Goal: Information Seeking & Learning: Learn about a topic

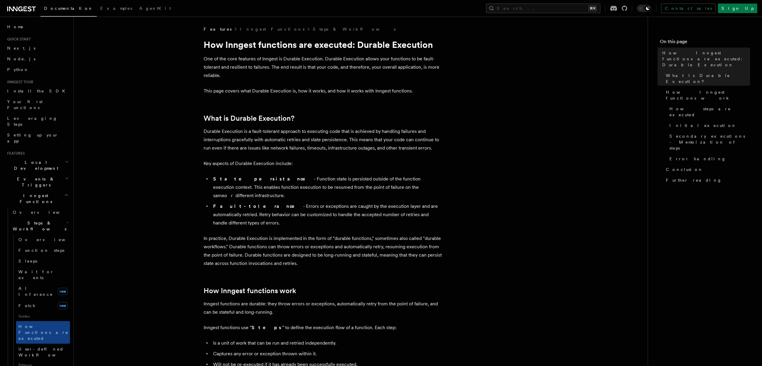
scroll to position [364, 0]
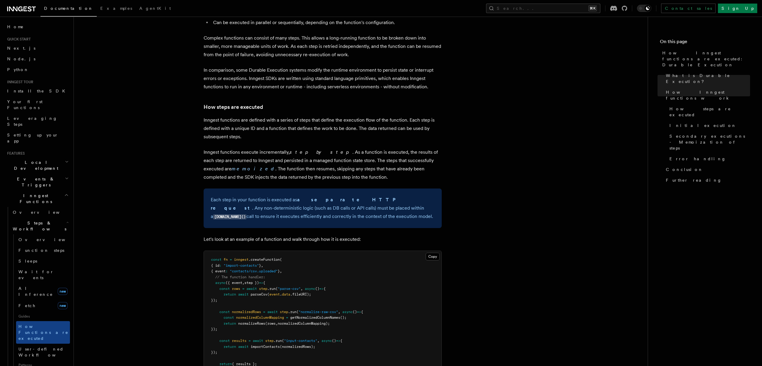
click at [323, 148] on p "Inngest functions execute incrementally, step by step . As a function is execut…" at bounding box center [323, 164] width 238 height 33
click at [272, 162] on p "Inngest functions execute incrementally, step by step . As a function is execut…" at bounding box center [323, 164] width 238 height 33
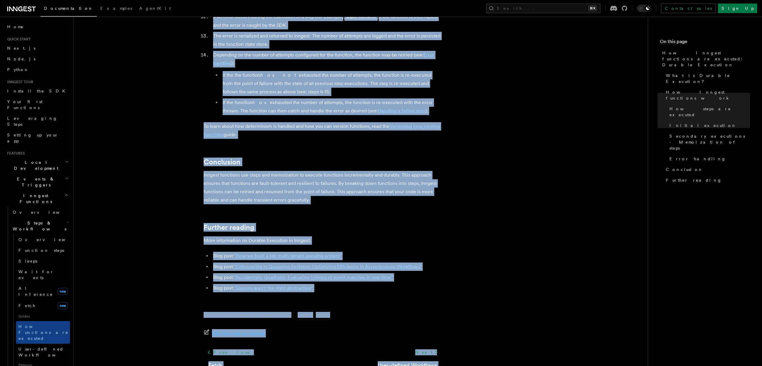
scroll to position [1043, 0]
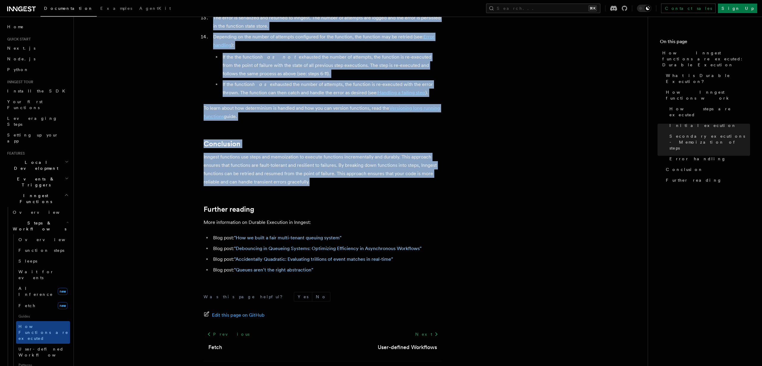
drag, startPoint x: 204, startPoint y: 42, endPoint x: 317, endPoint y: 157, distance: 161.2
copy article "How Inngest functions are executed: Durable Execution One of the core features …"
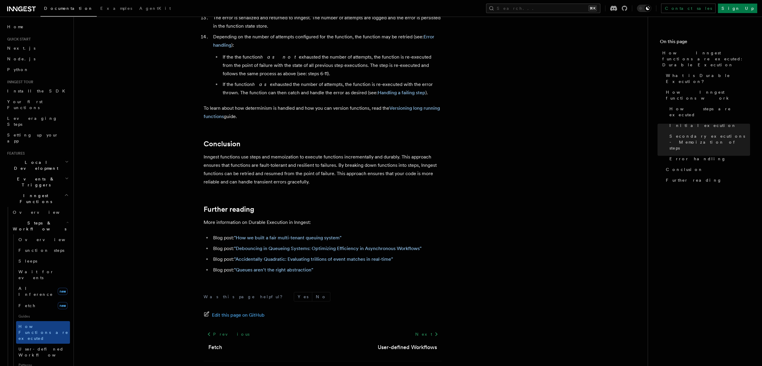
click at [307, 153] on p "Inngest functions use steps and memoization to execute functions incrementally …" at bounding box center [323, 169] width 238 height 33
click at [600, 8] on button "Search... ⌘K" at bounding box center [543, 9] width 114 height 10
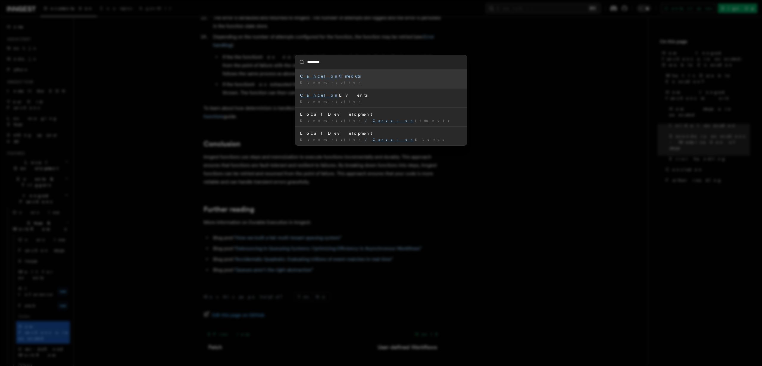
type input "*******"
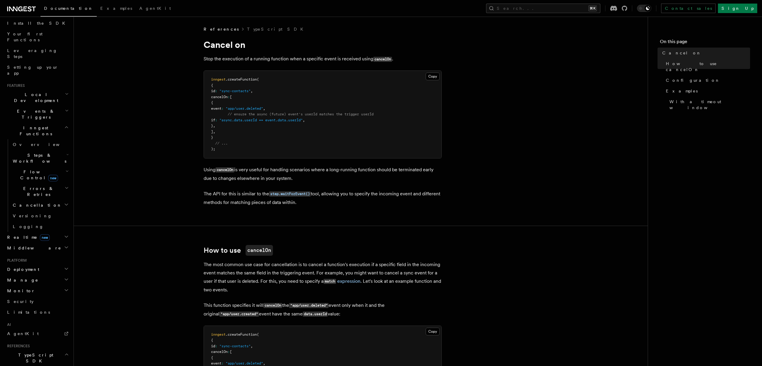
click at [221, 96] on span "cancelOn" at bounding box center [219, 97] width 17 height 4
click at [555, 7] on button "Search... ⌘K" at bounding box center [543, 9] width 114 height 10
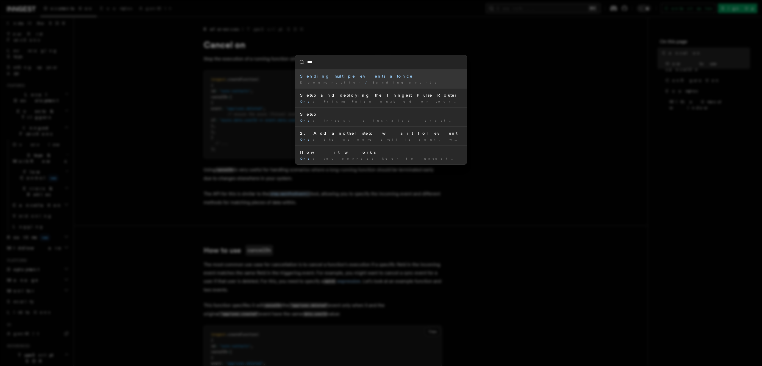
type input "****"
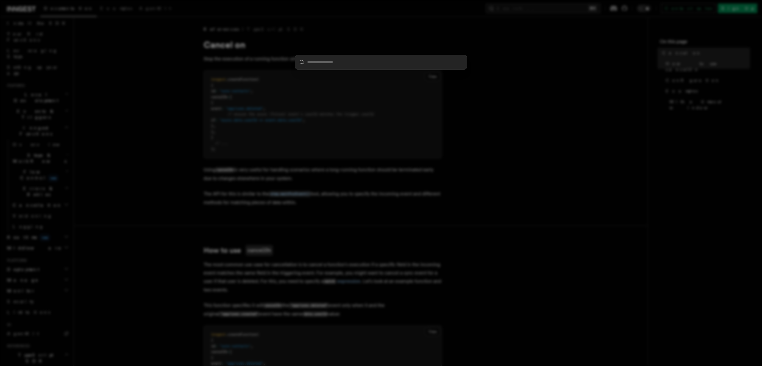
click at [303, 86] on div at bounding box center [381, 183] width 762 height 366
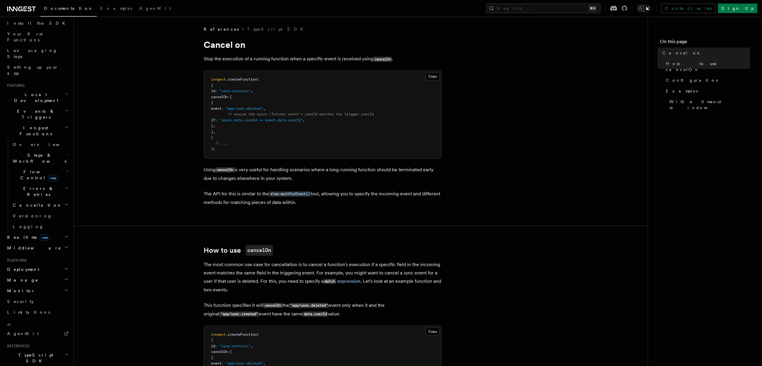
scroll to position [120, 0]
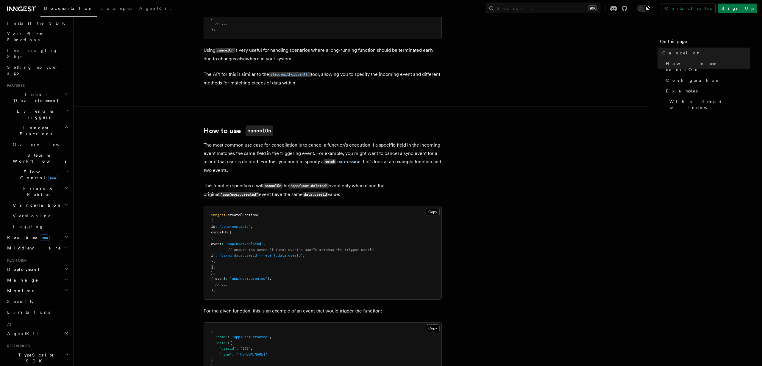
click at [31, 202] on span "Cancellation" at bounding box center [35, 205] width 51 height 6
click at [33, 214] on span "Overview" at bounding box center [48, 216] width 61 height 5
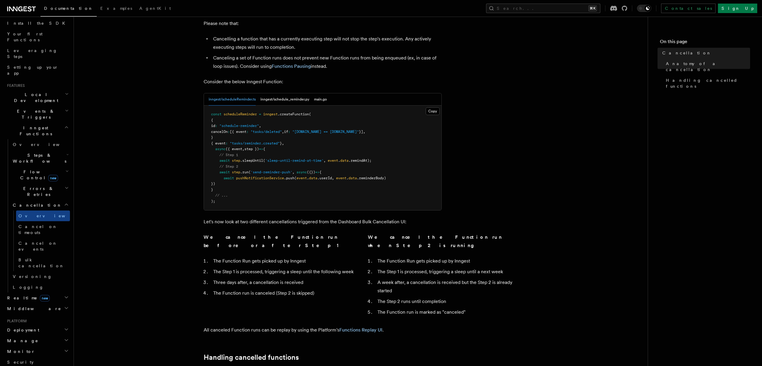
scroll to position [360, 0]
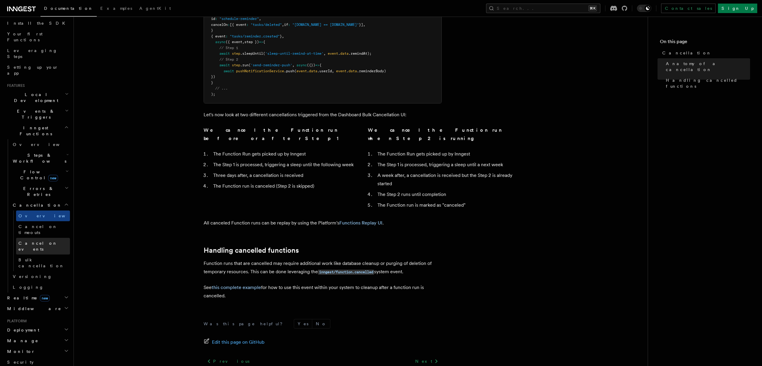
click at [45, 241] on span "Cancel on events" at bounding box center [37, 246] width 39 height 11
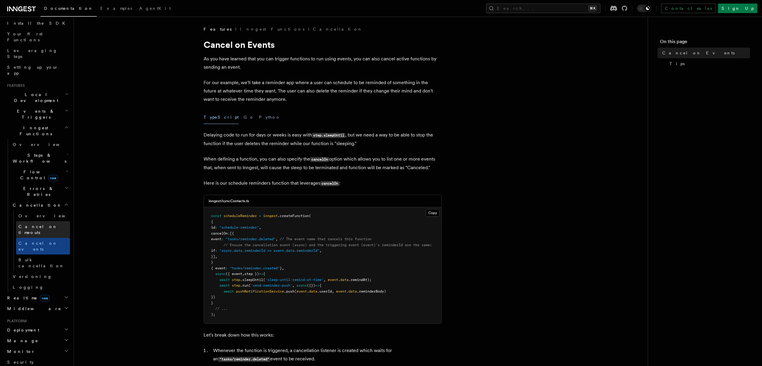
click at [27, 224] on span "Cancel on timeouts" at bounding box center [37, 229] width 39 height 11
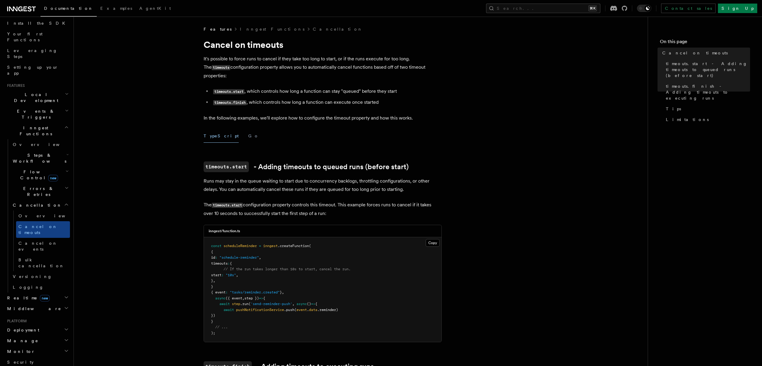
click at [33, 186] on span "Errors & Retries" at bounding box center [37, 192] width 54 height 12
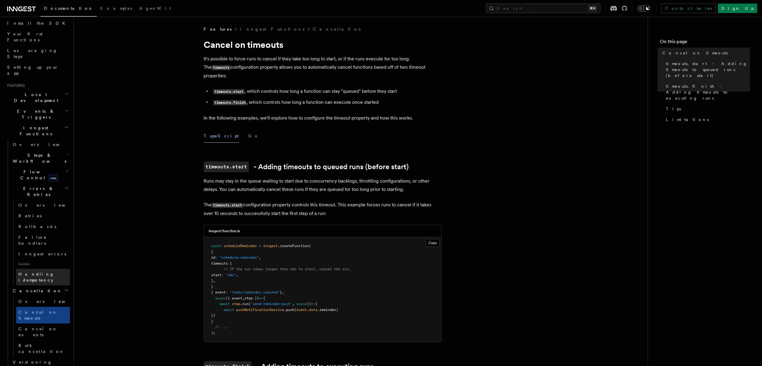
click at [30, 272] on span "Handling idempotency" at bounding box center [36, 277] width 36 height 11
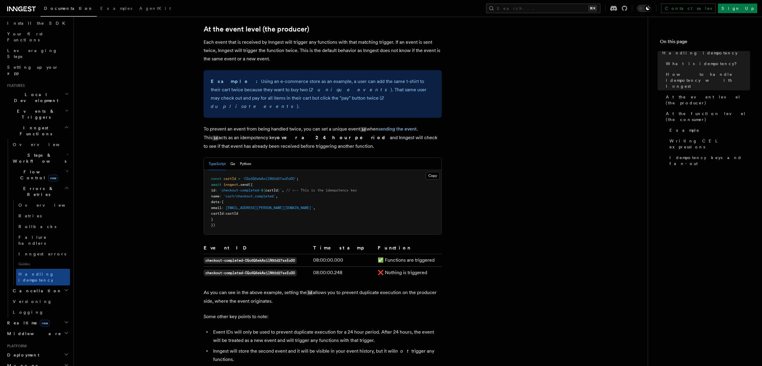
scroll to position [276, 0]
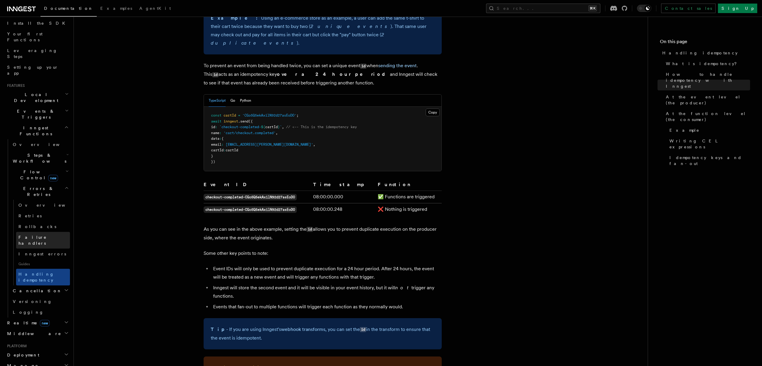
click at [28, 232] on link "Failure handlers" at bounding box center [43, 240] width 54 height 17
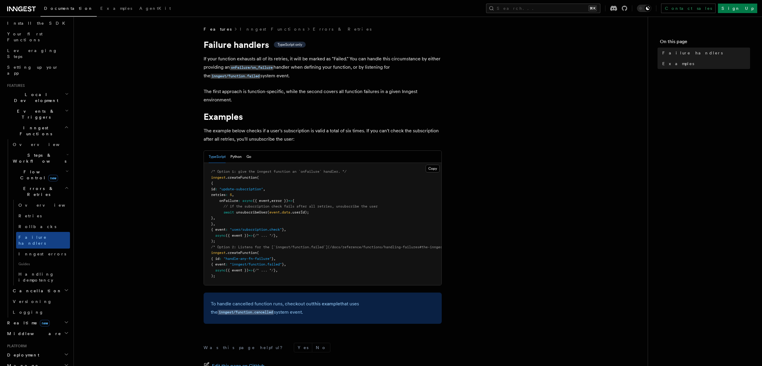
click at [104, 187] on article "Features Inngest Functions Errors & Retries Failure handlers TypeScript only If…" at bounding box center [360, 234] width 555 height 416
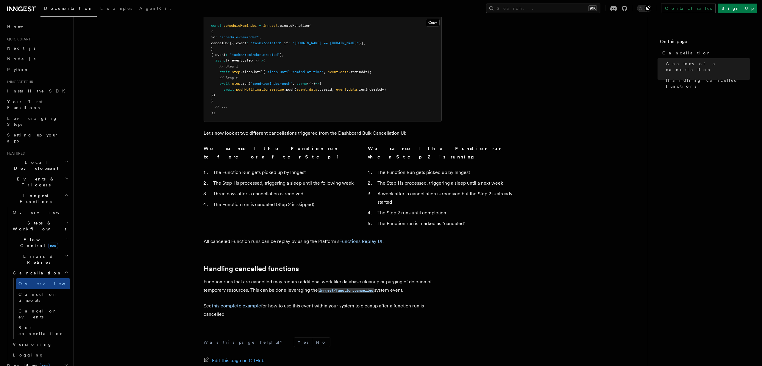
scroll to position [346, 0]
